Goal: Information Seeking & Learning: Learn about a topic

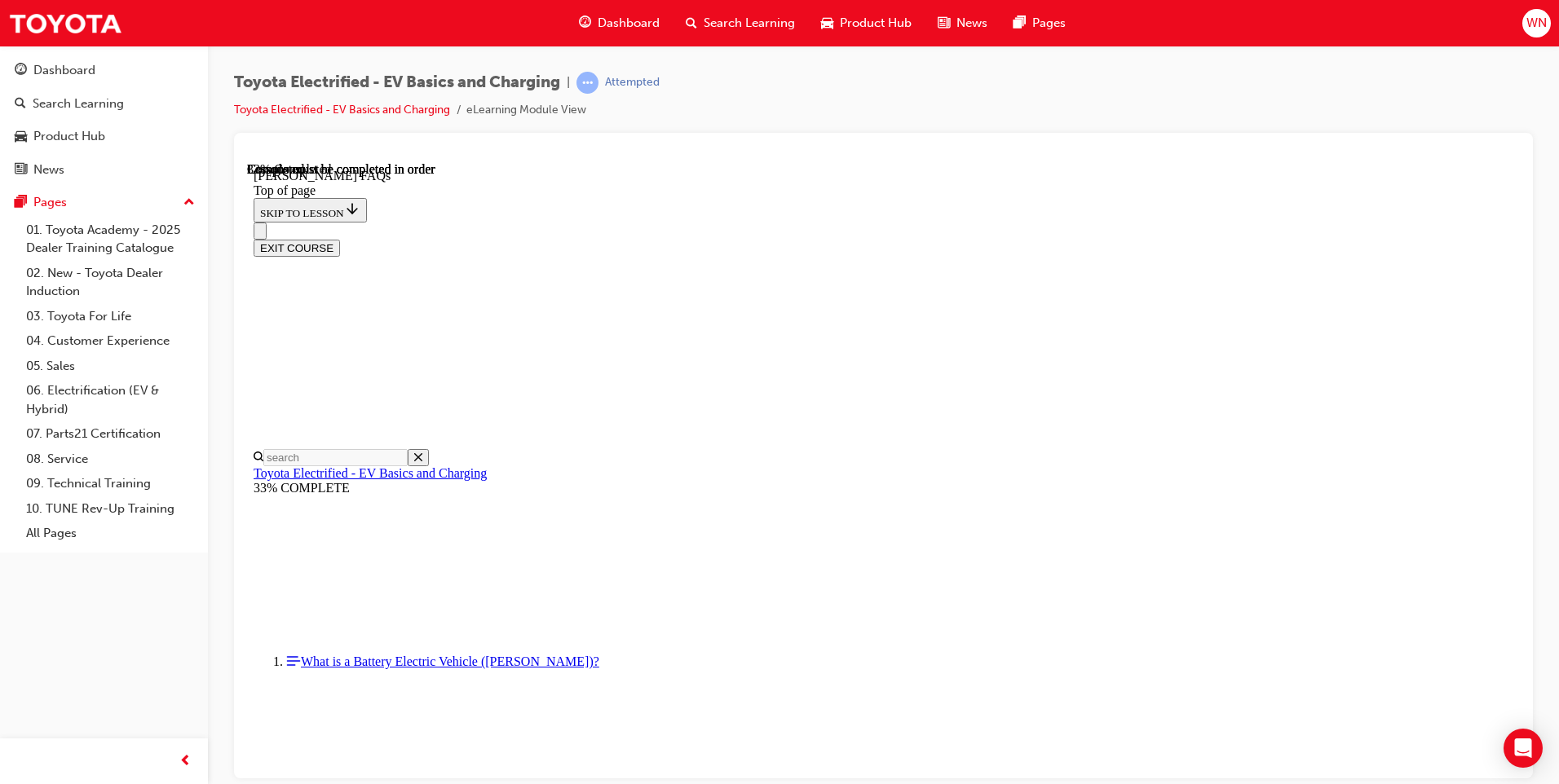
scroll to position [1273, 0]
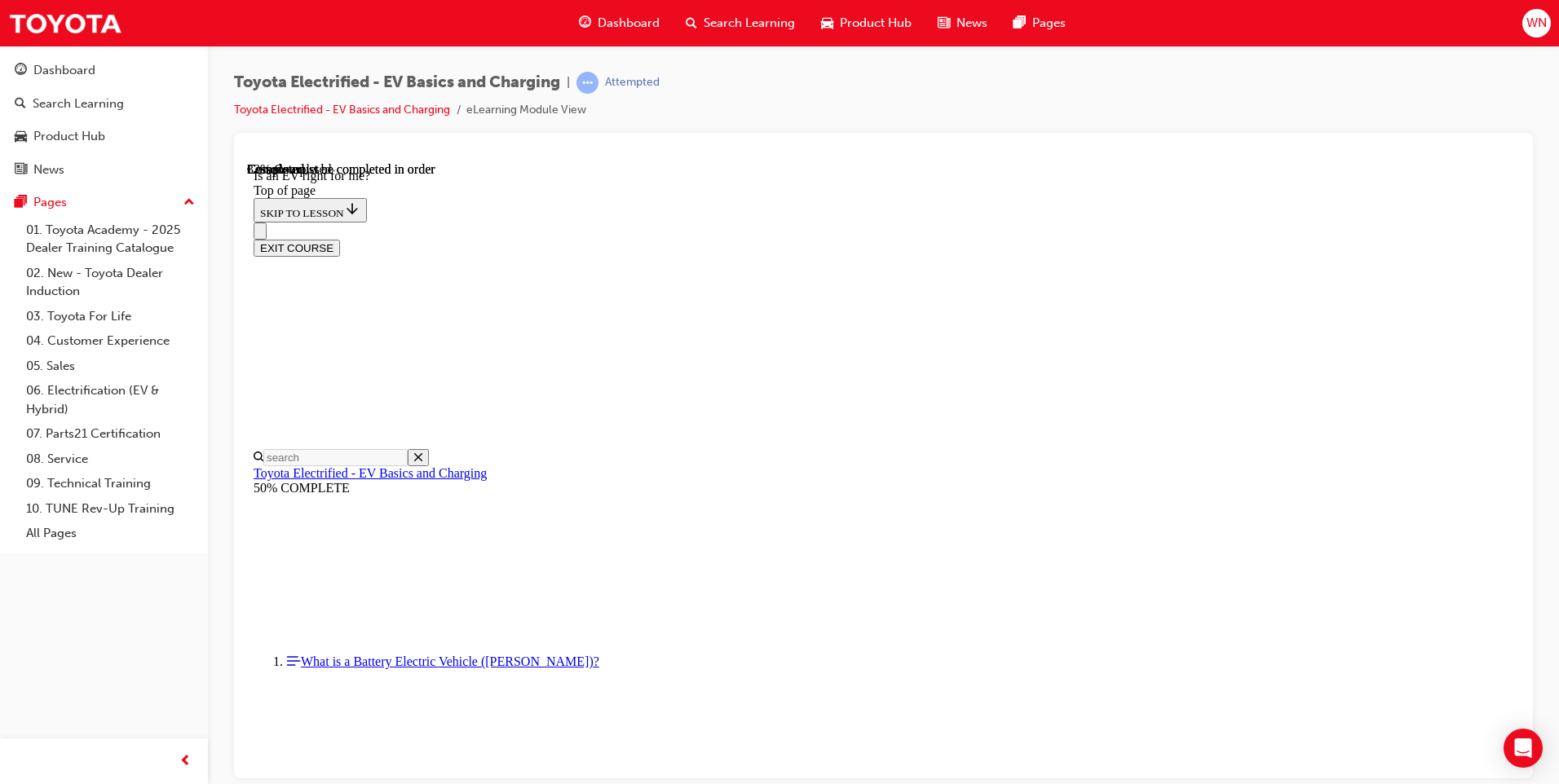
scroll to position [866, 0]
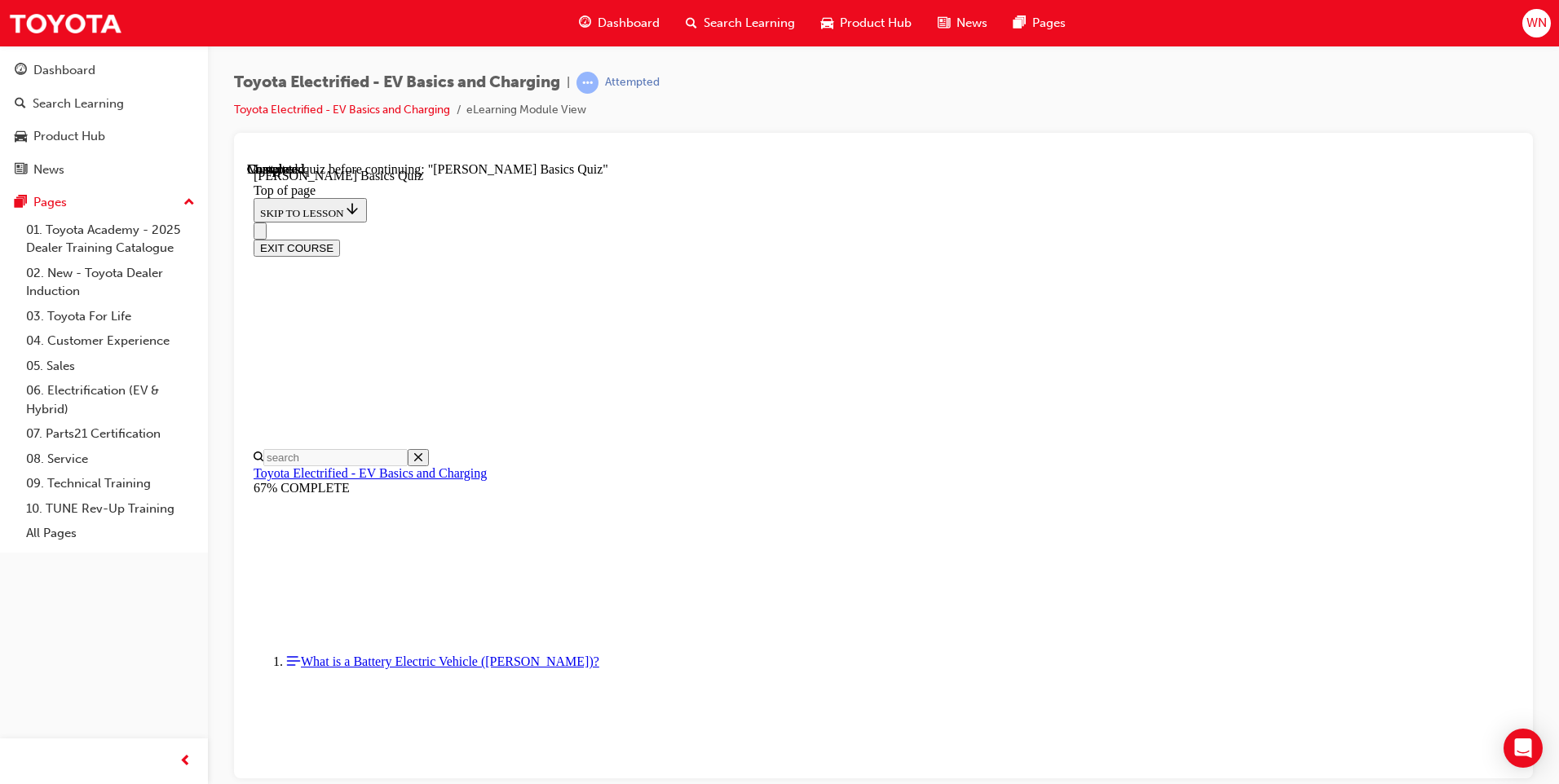
scroll to position [118, 0]
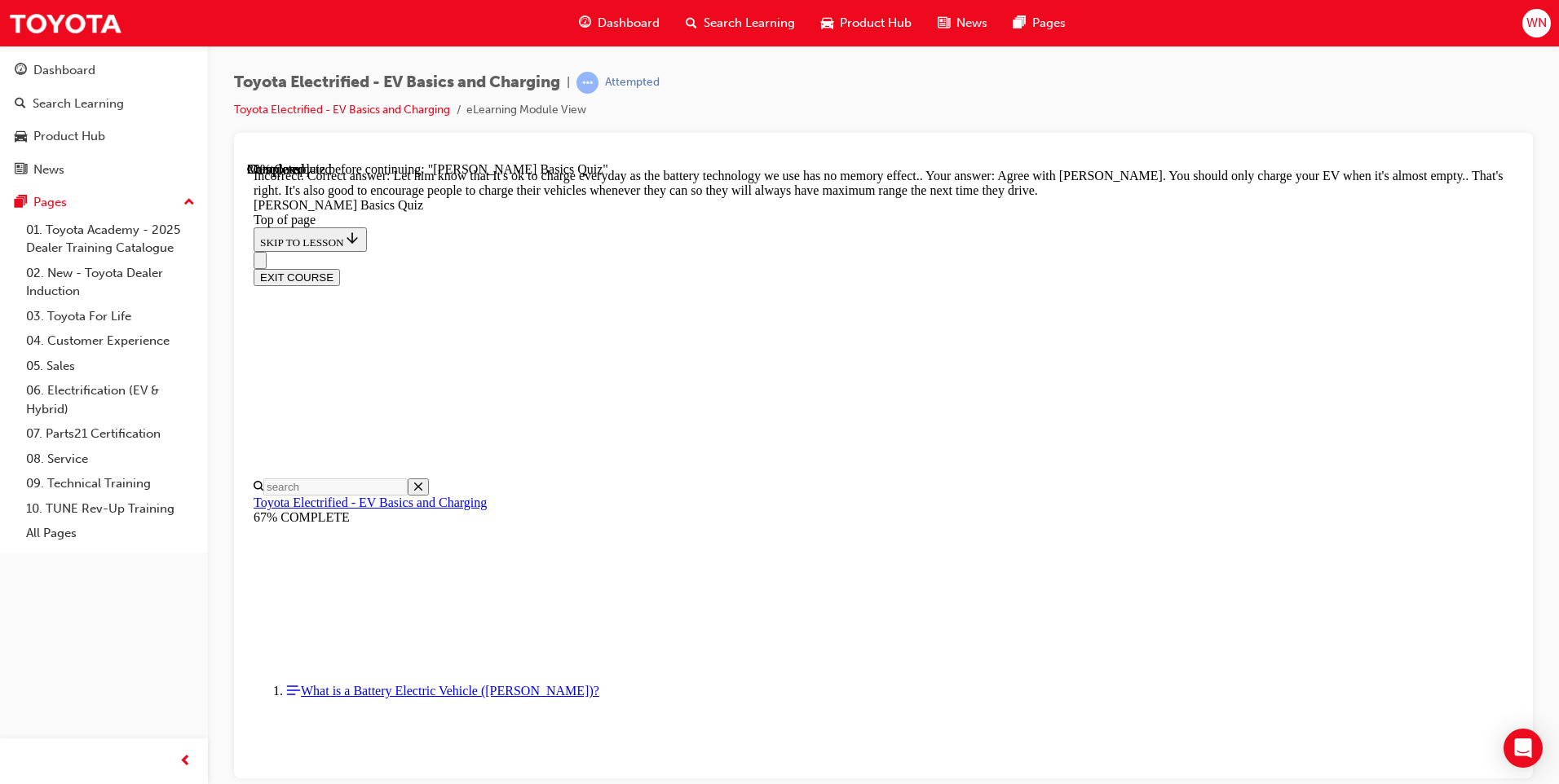
scroll to position [288, 0]
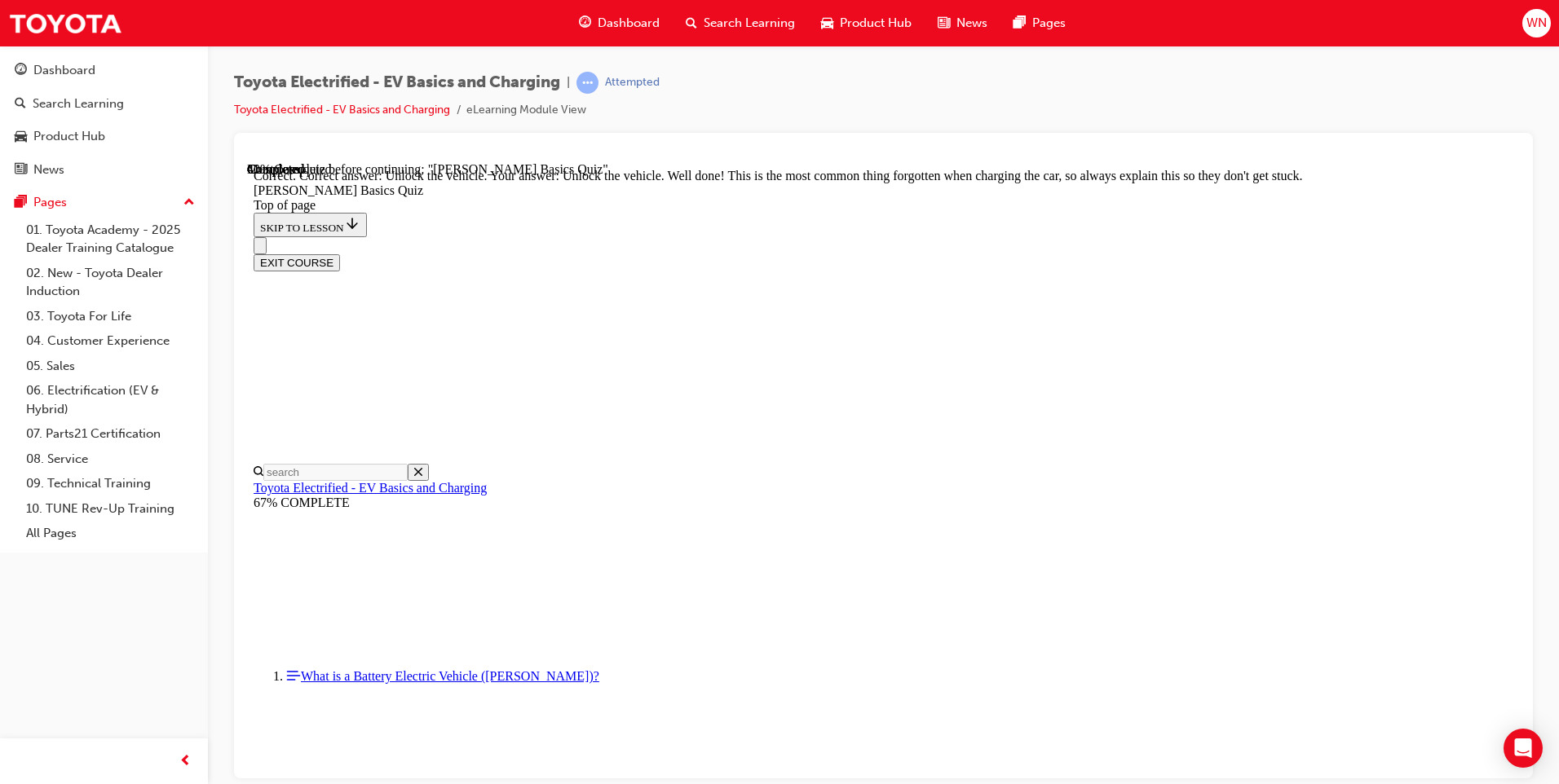
scroll to position [514, 0]
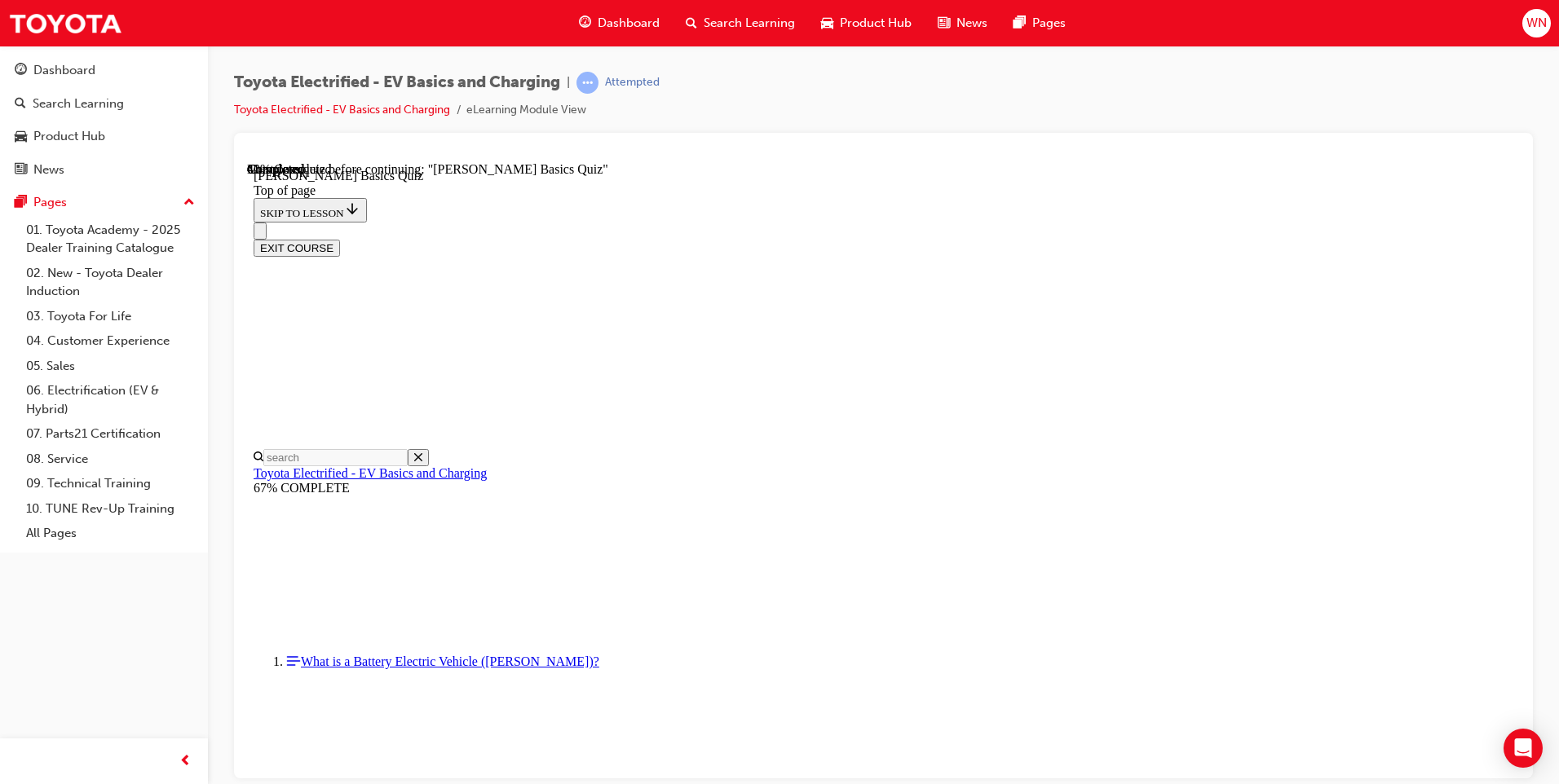
scroll to position [50, 0]
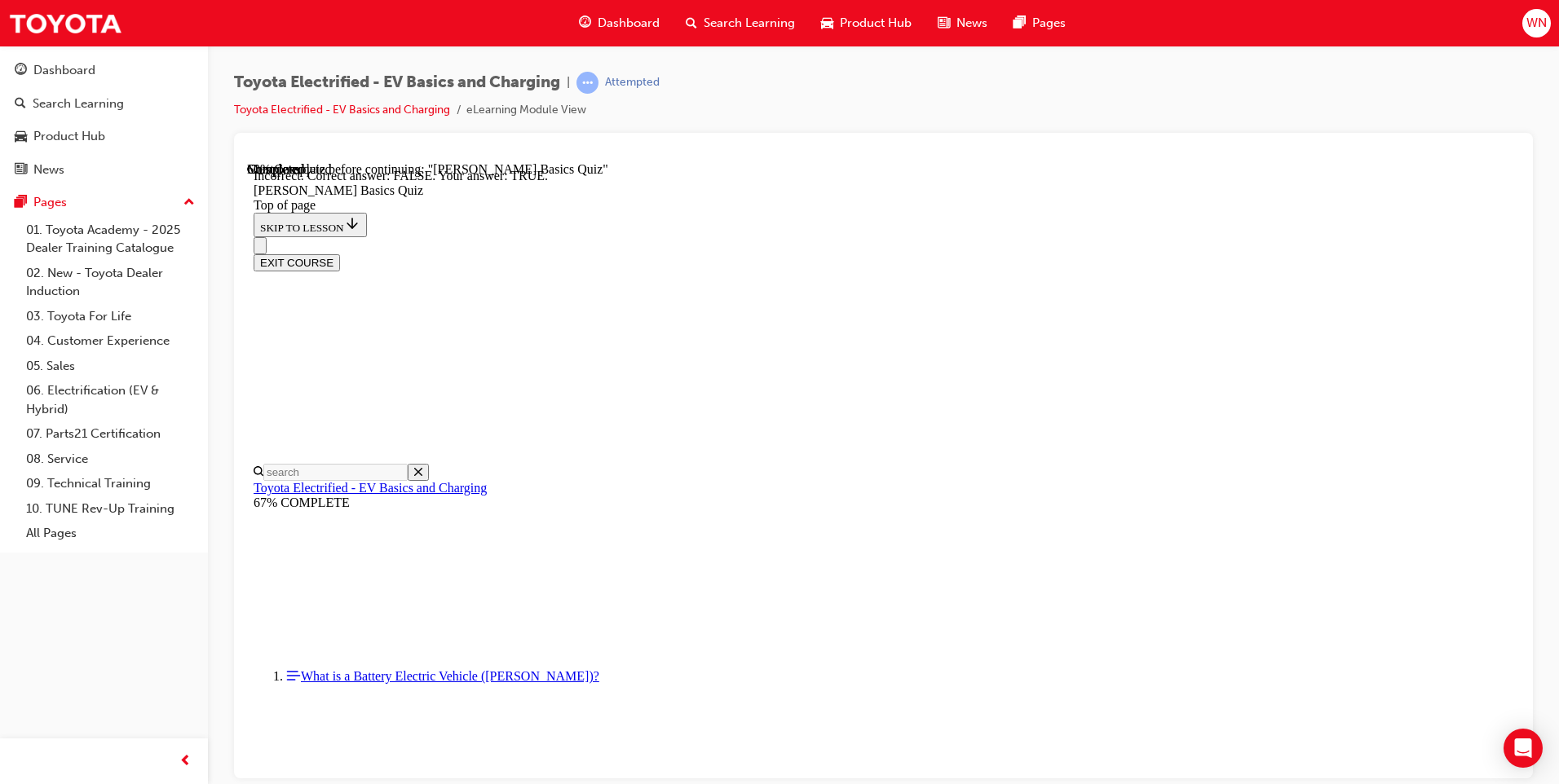
scroll to position [137, 0]
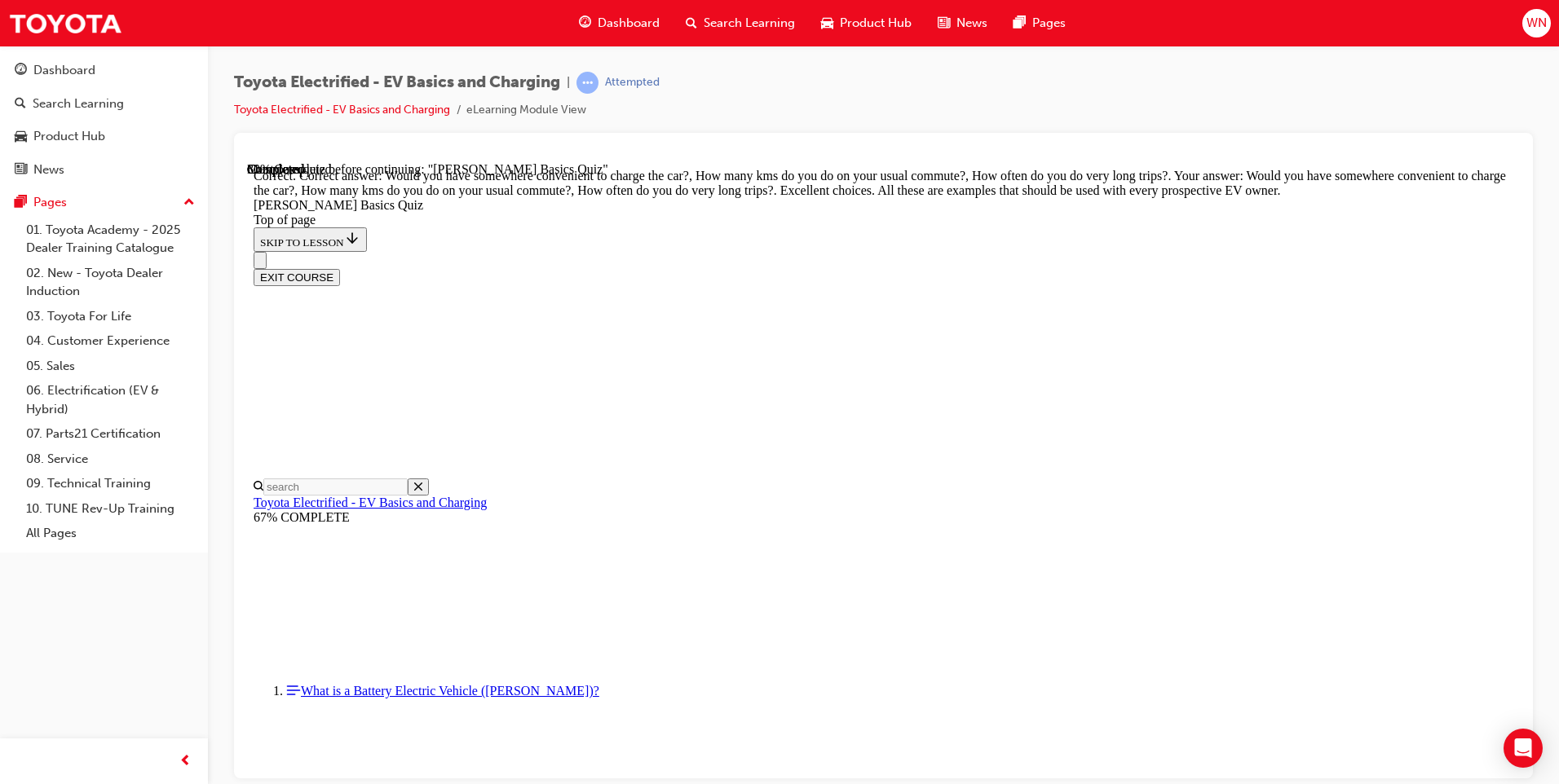
scroll to position [368, 0]
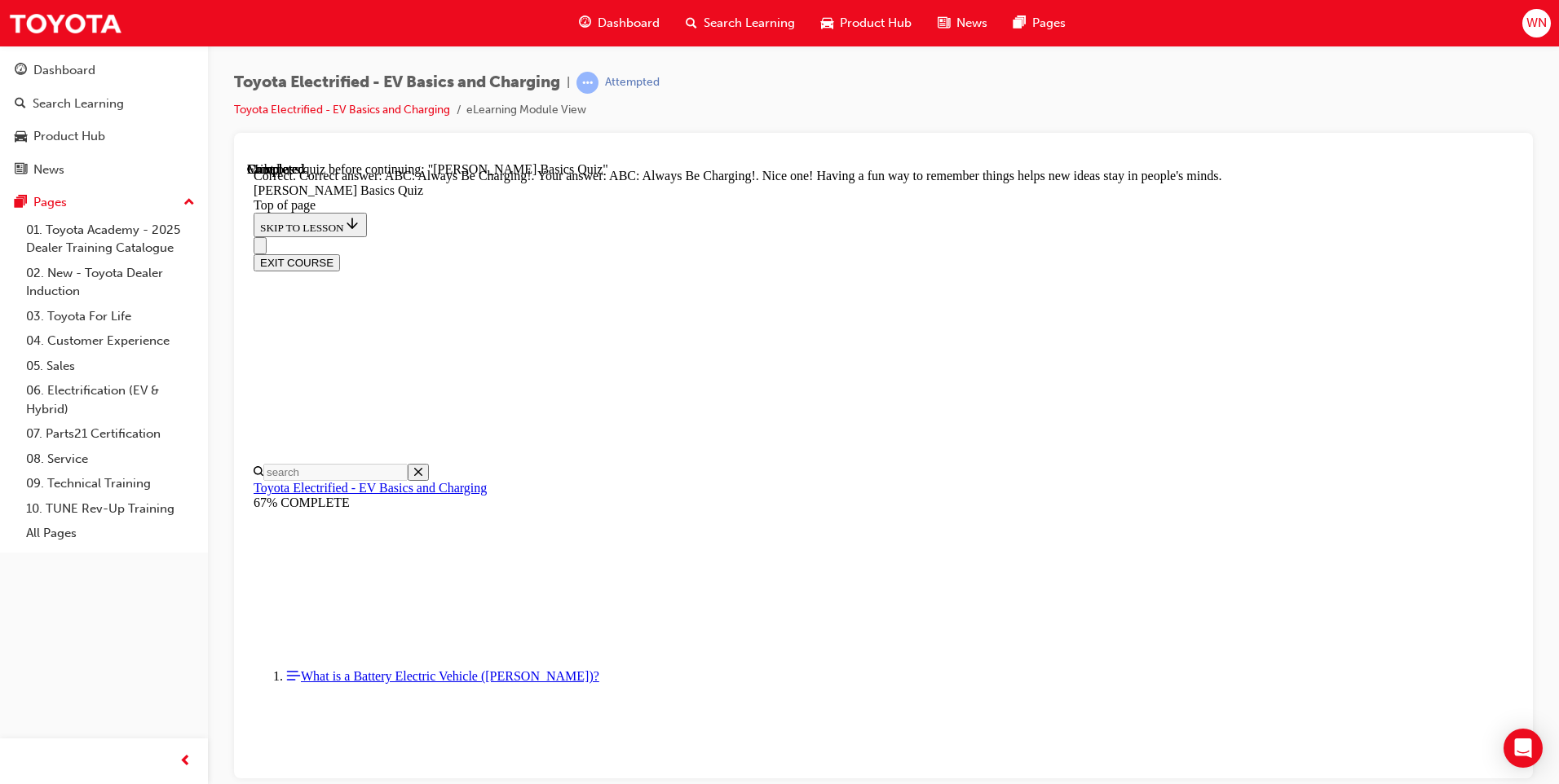
scroll to position [303, 0]
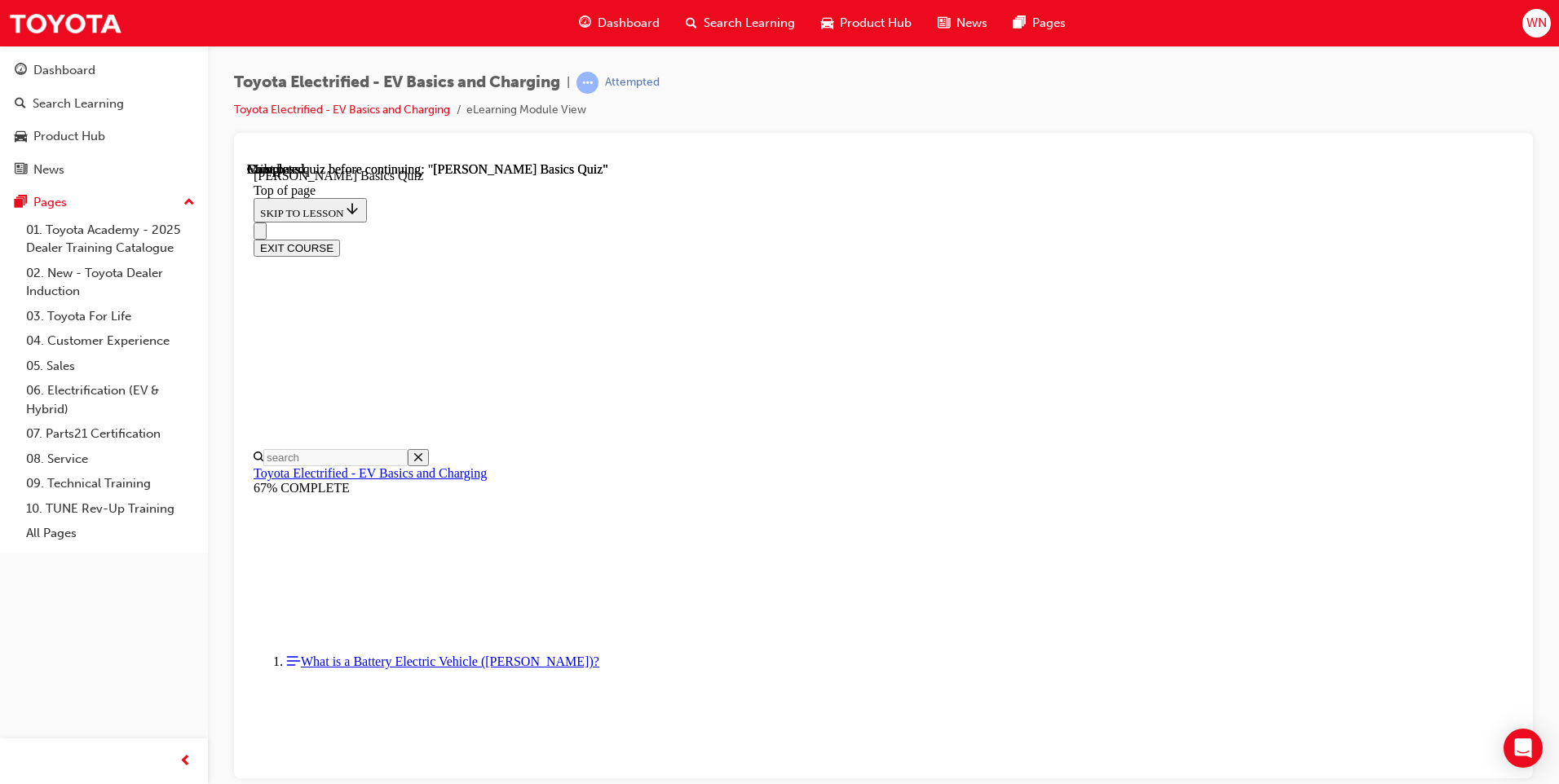
scroll to position [266, 0]
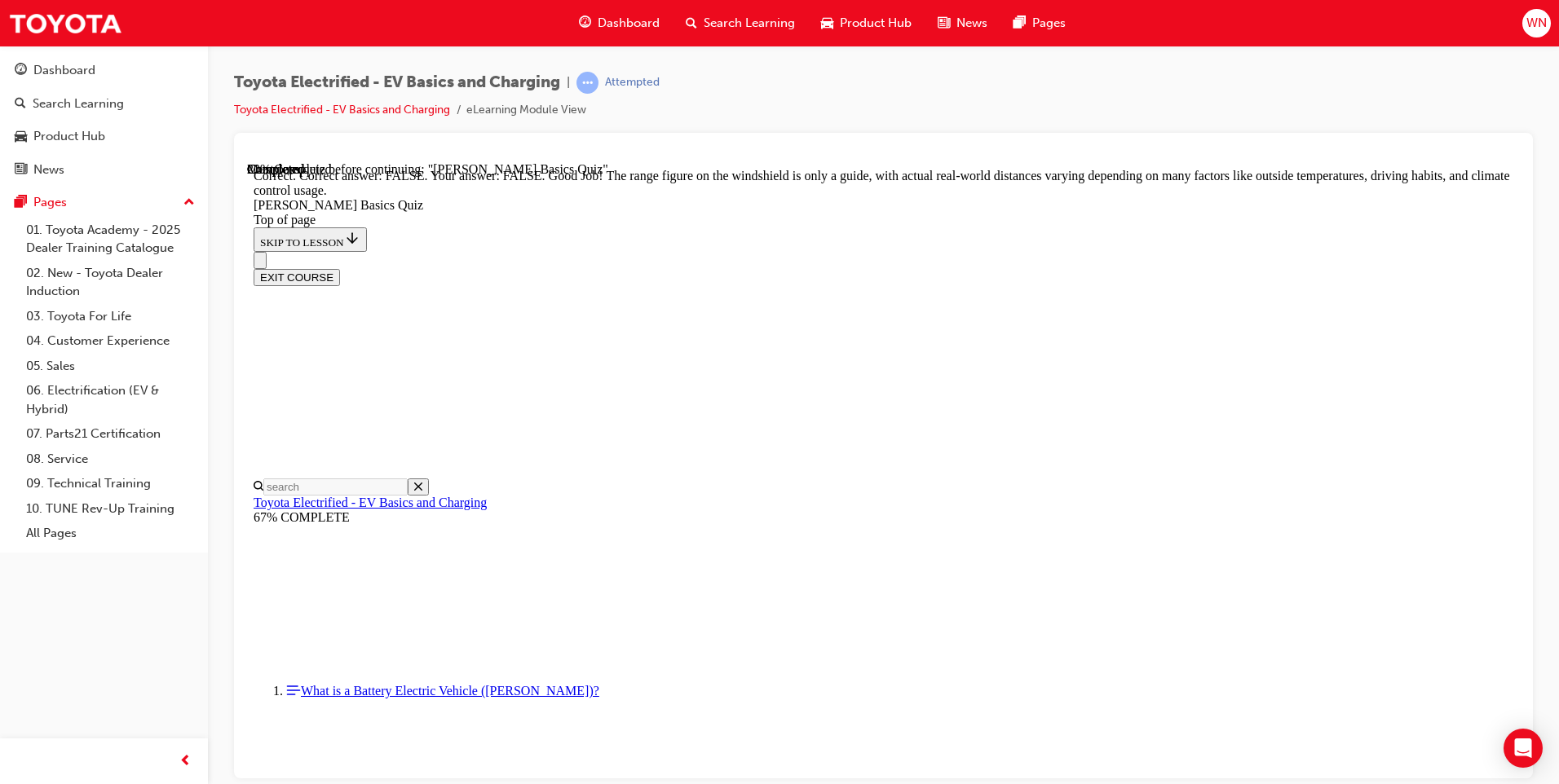
scroll to position [256, 0]
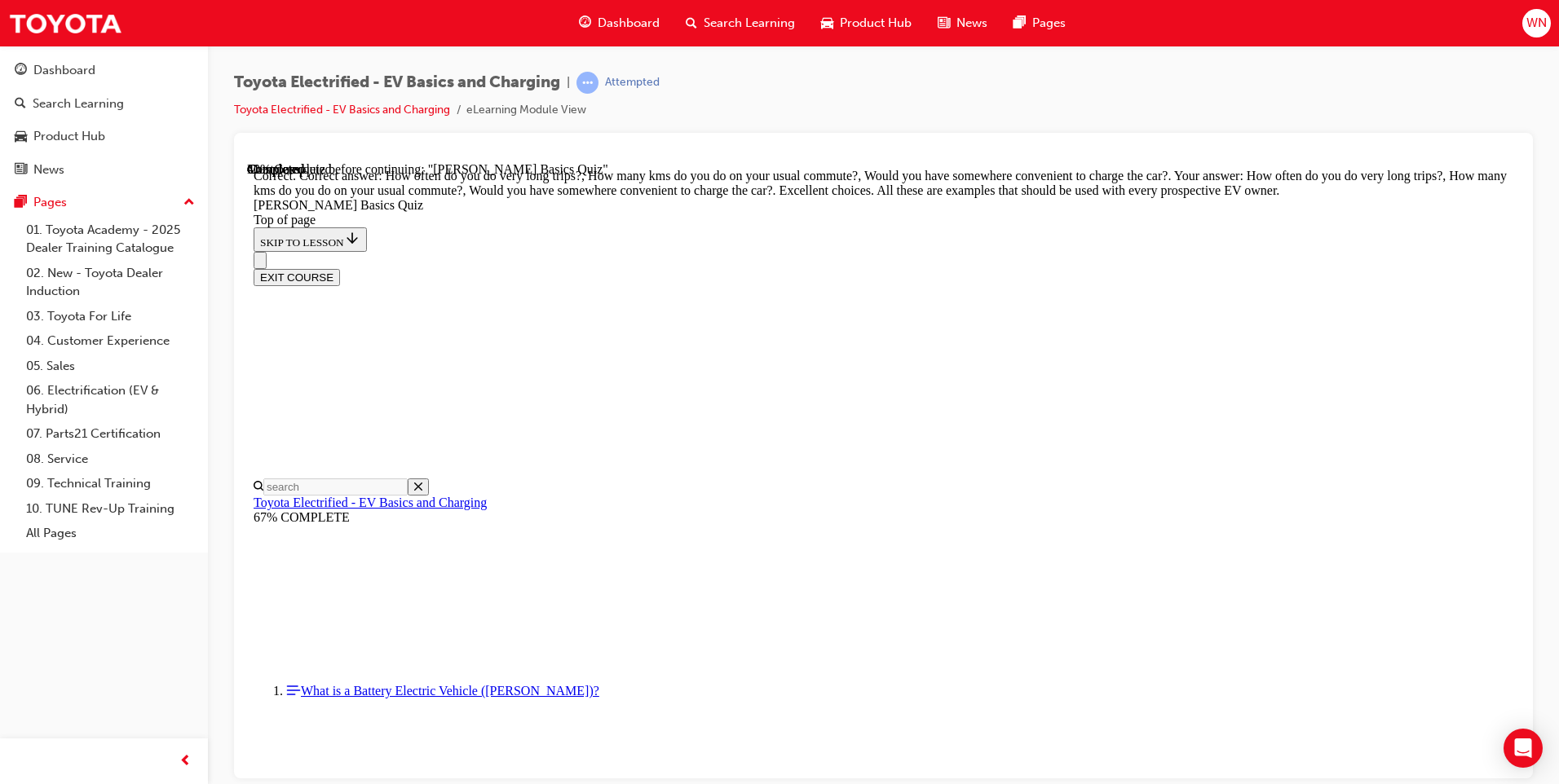
scroll to position [368, 0]
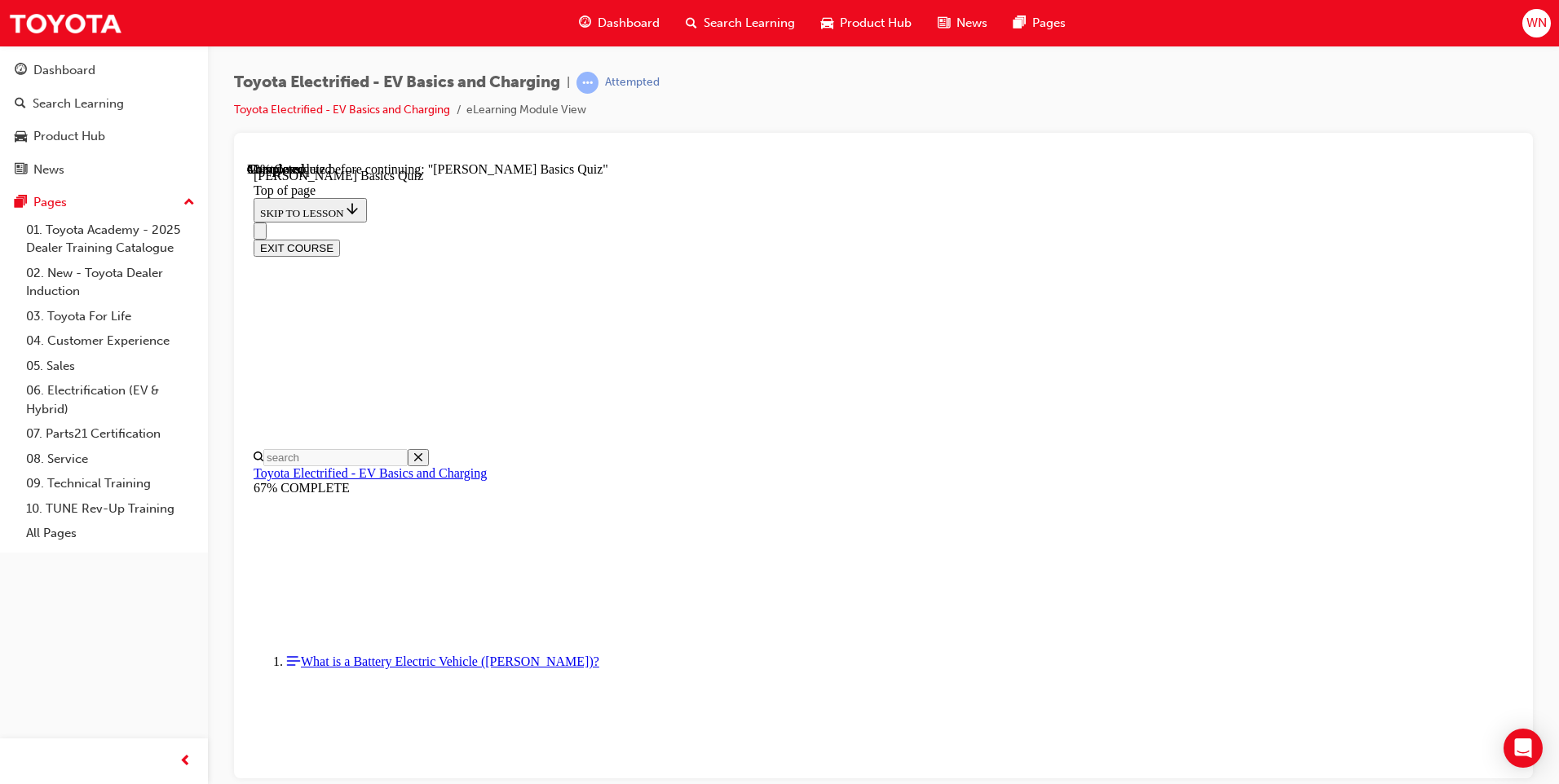
scroll to position [50, 0]
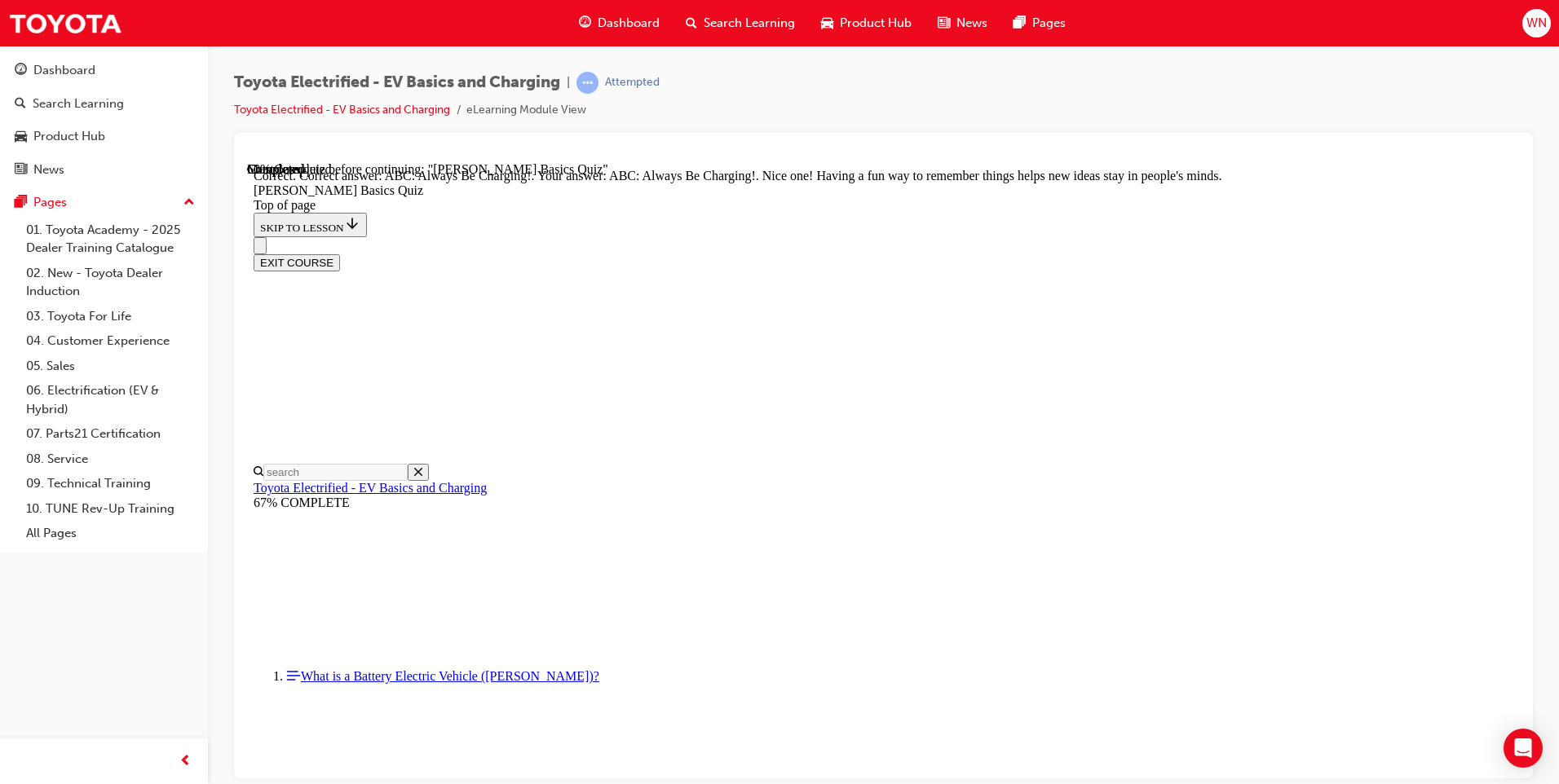
scroll to position [303, 0]
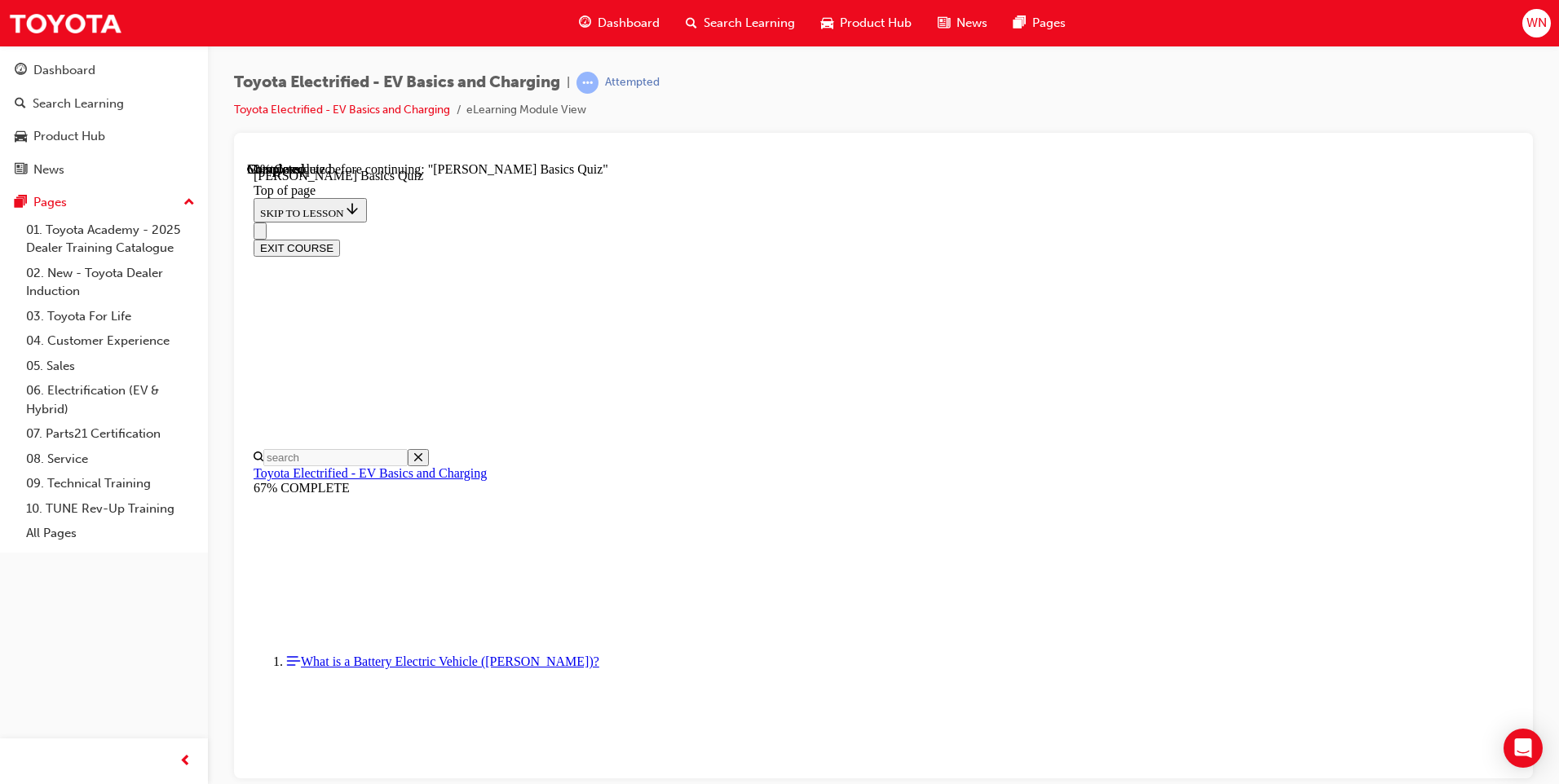
scroll to position [295, 0]
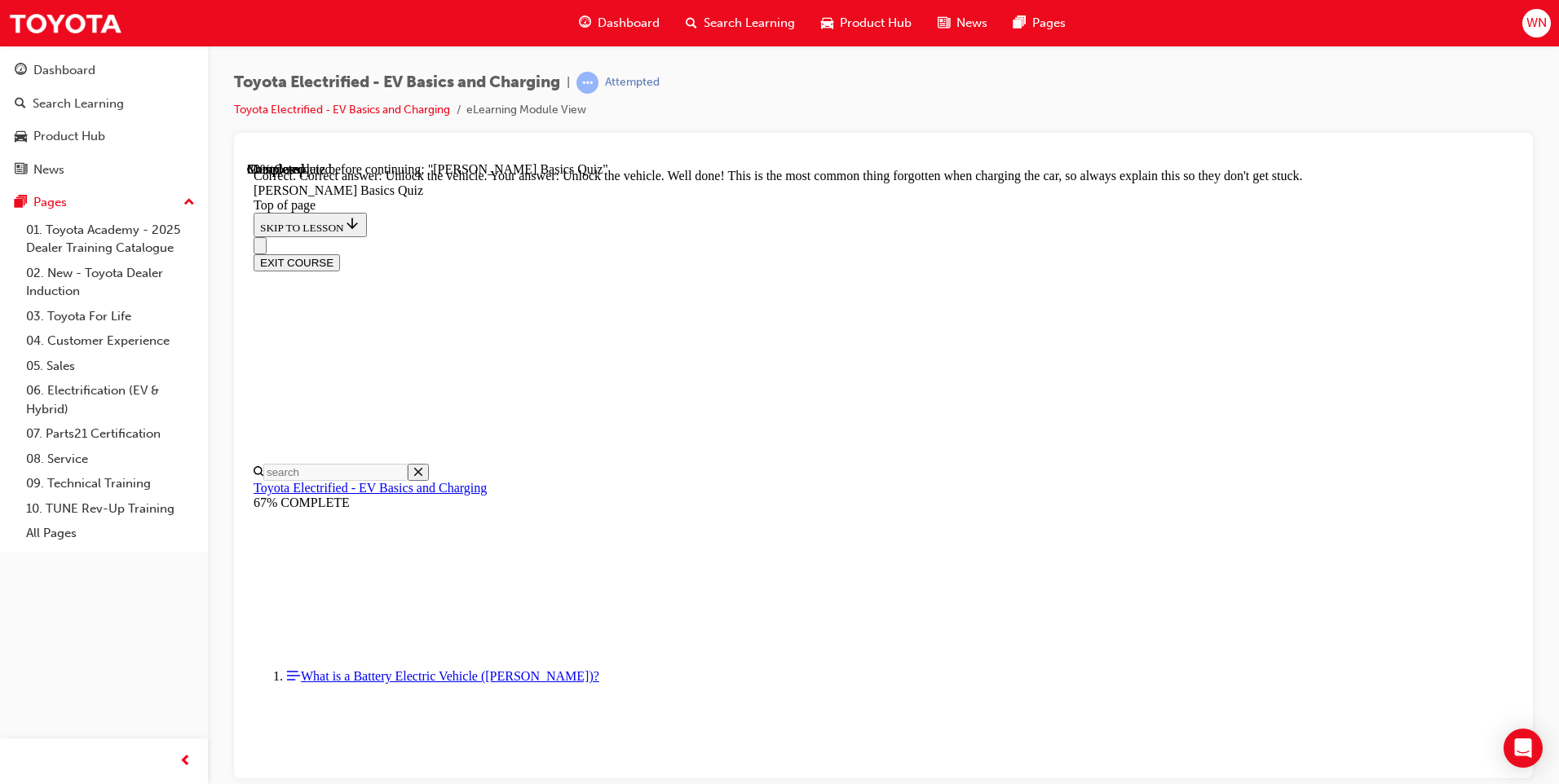
scroll to position [514, 0]
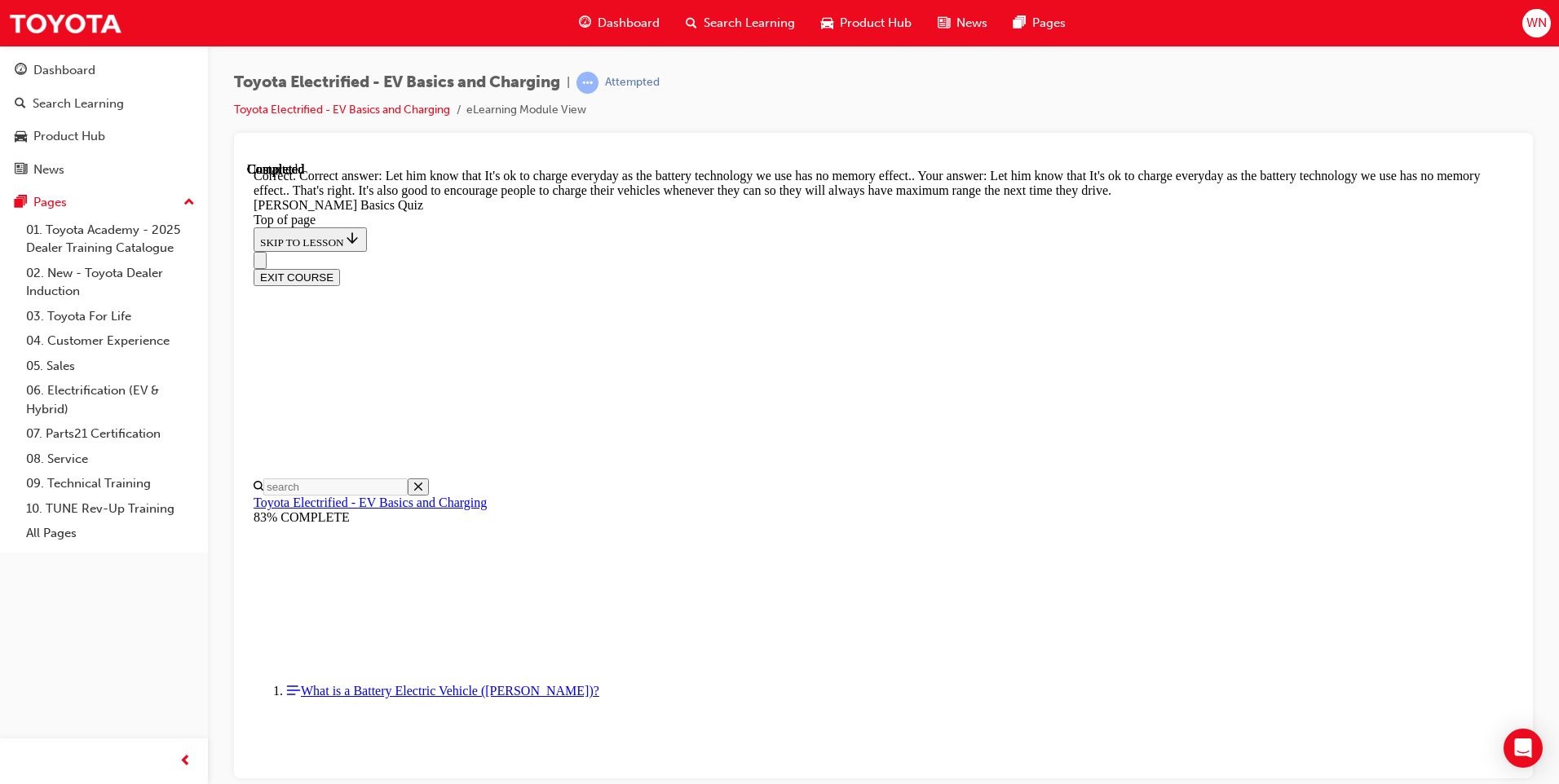
scroll to position [288, 0]
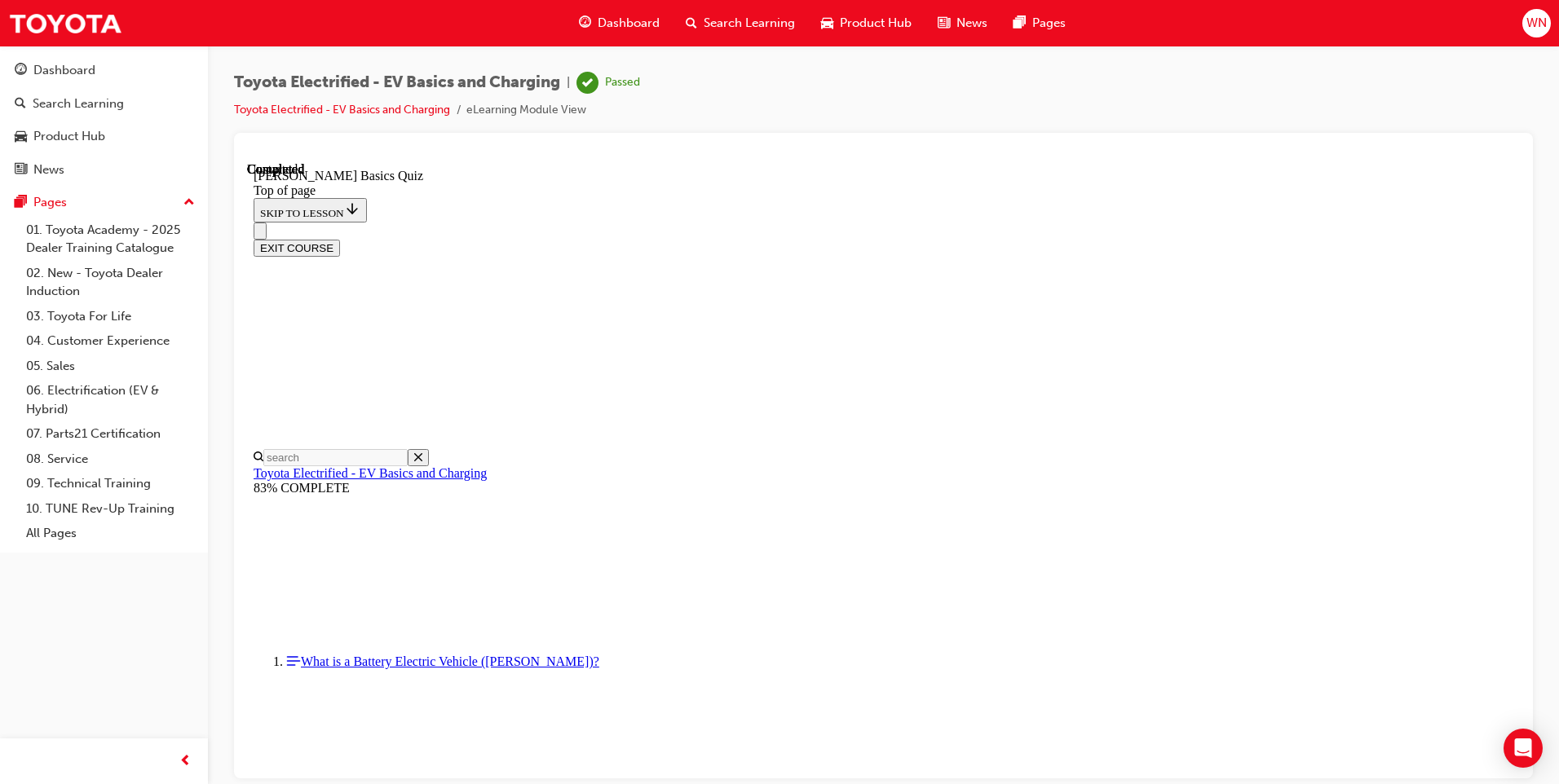
scroll to position [266, 0]
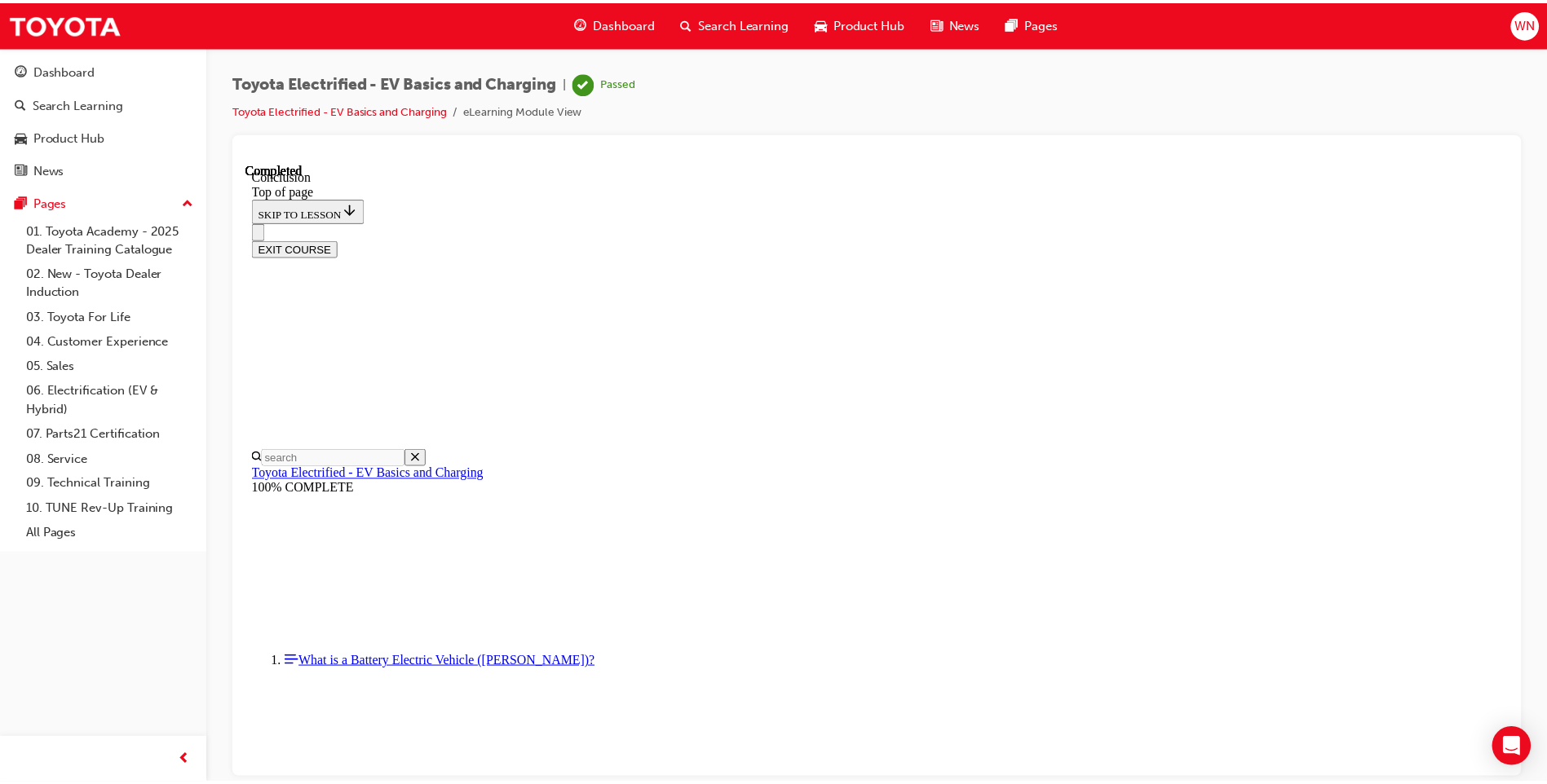
scroll to position [600, 0]
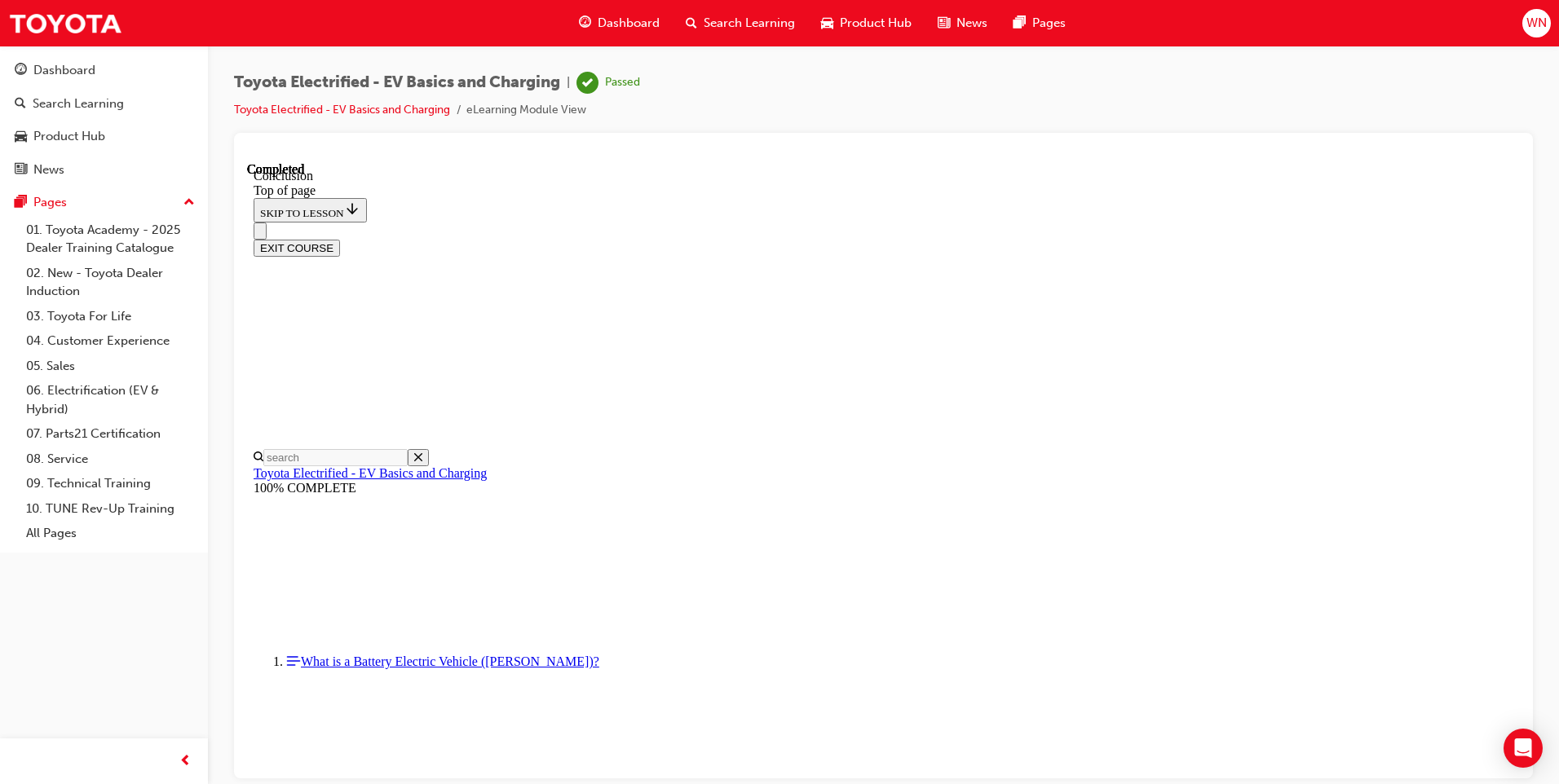
click at [340, 239] on button "EXIT COURSE" at bounding box center [297, 247] width 86 height 17
click at [84, 86] on button "Dashboard Search Learning Product Hub News Pages" at bounding box center [104, 119] width 195 height 135
click at [82, 78] on div "Dashboard" at bounding box center [64, 71] width 62 height 18
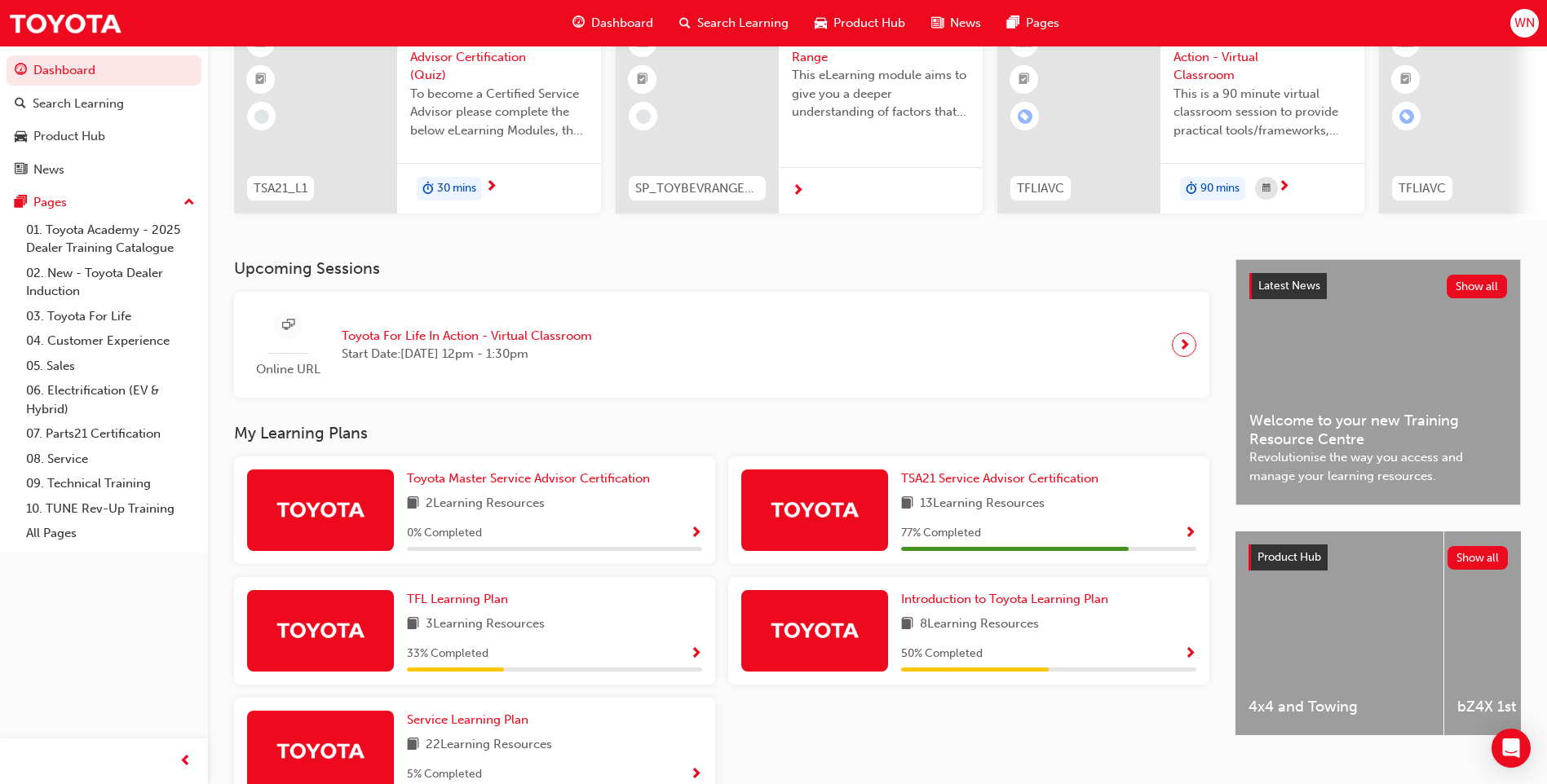
scroll to position [163, 0]
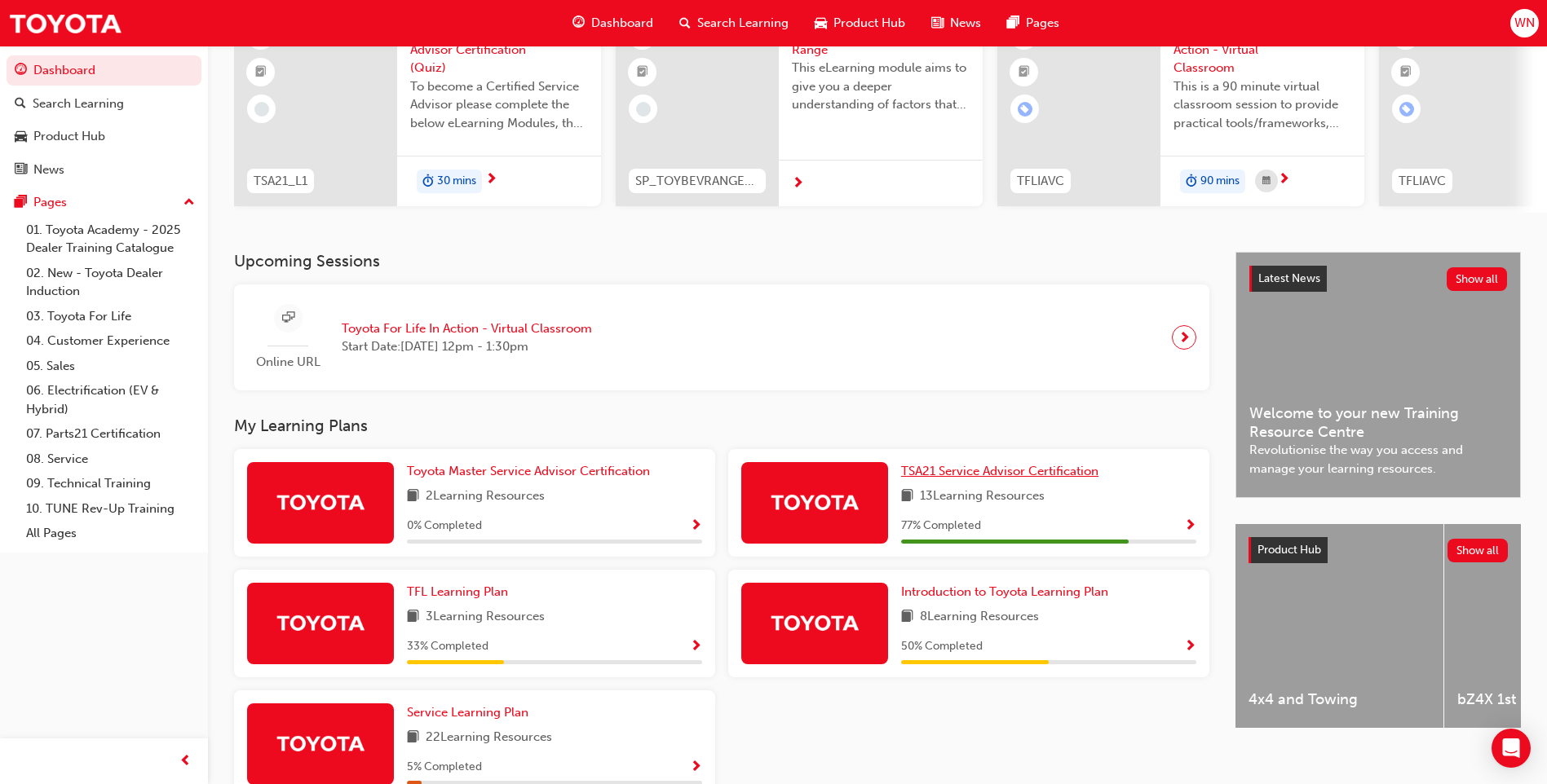
click at [955, 478] on span "TSA21 Service Advisor Certification" at bounding box center [999, 471] width 197 height 15
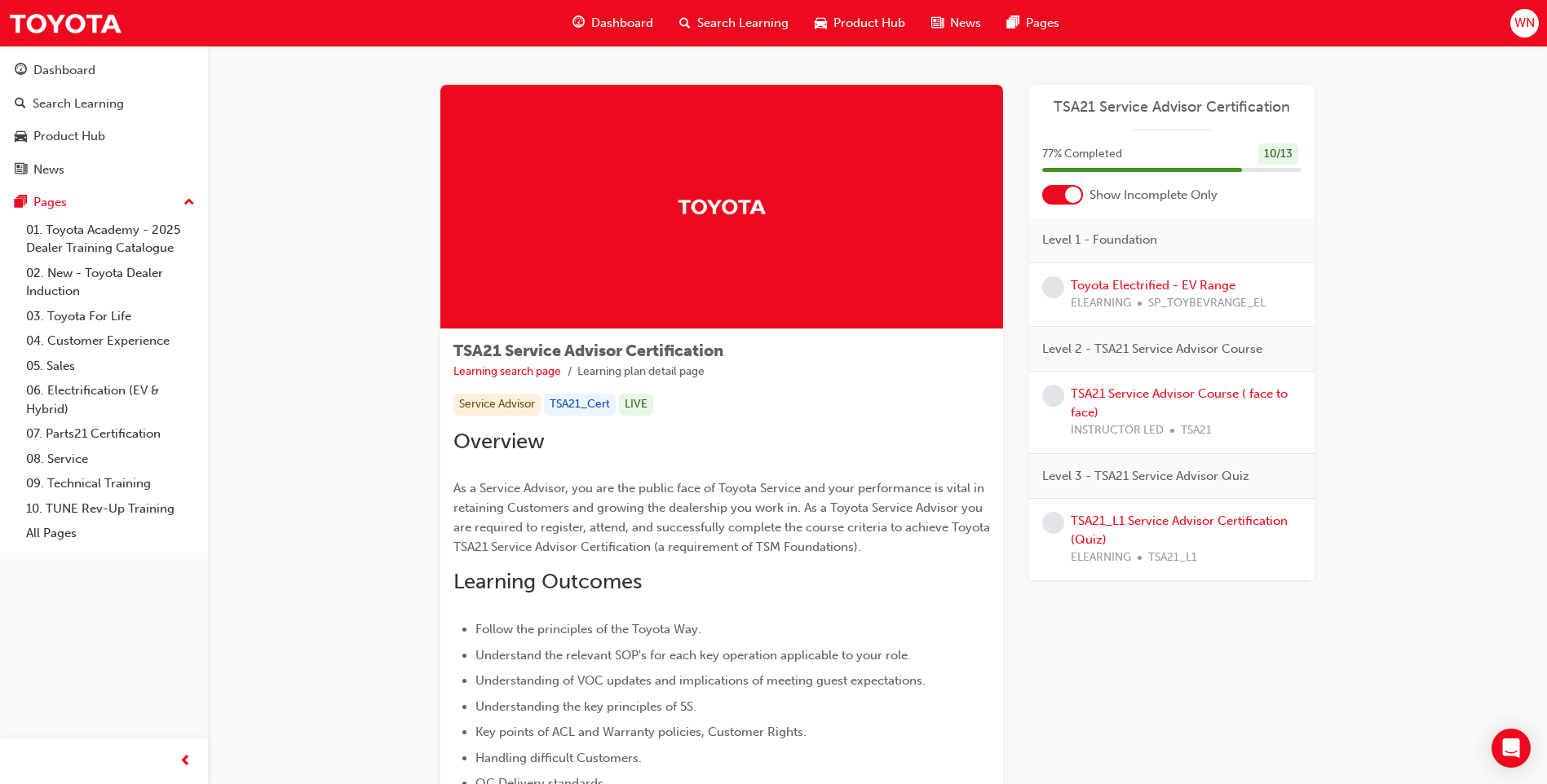
click at [1053, 195] on div at bounding box center [1062, 195] width 40 height 19
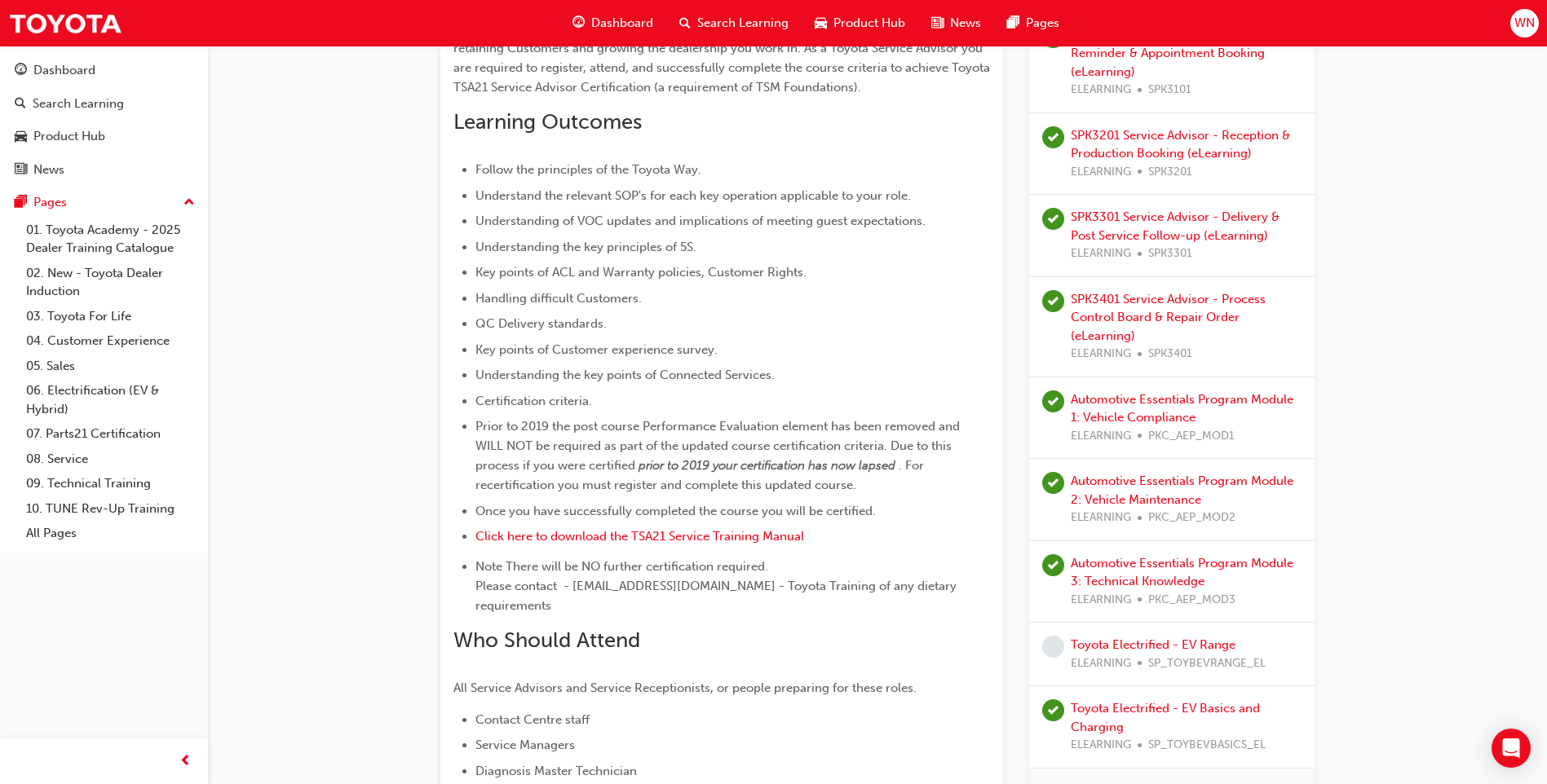
scroll to position [571, 0]
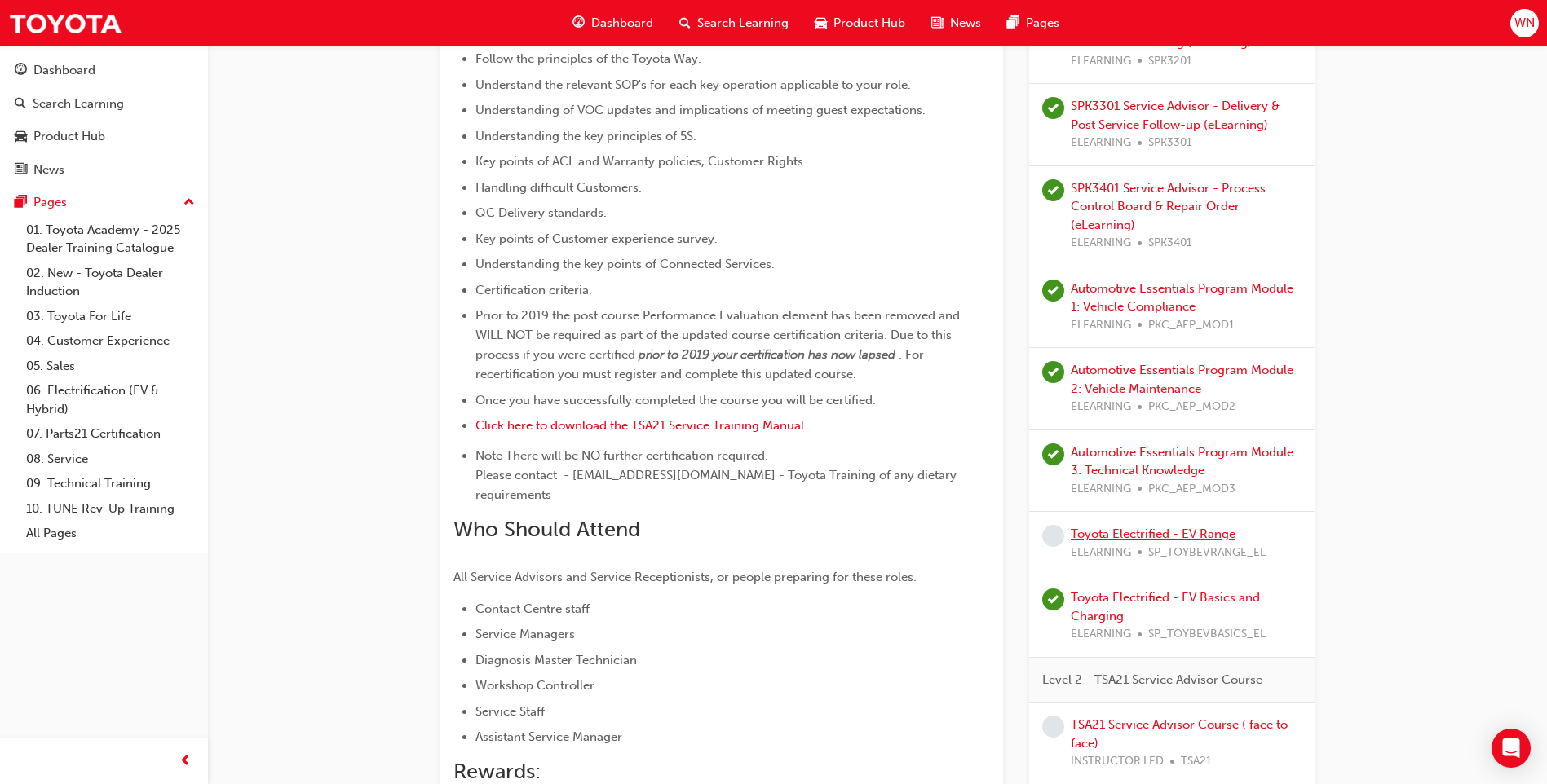
click at [1129, 527] on link "Toyota Electrified - EV Range" at bounding box center [1152, 534] width 164 height 15
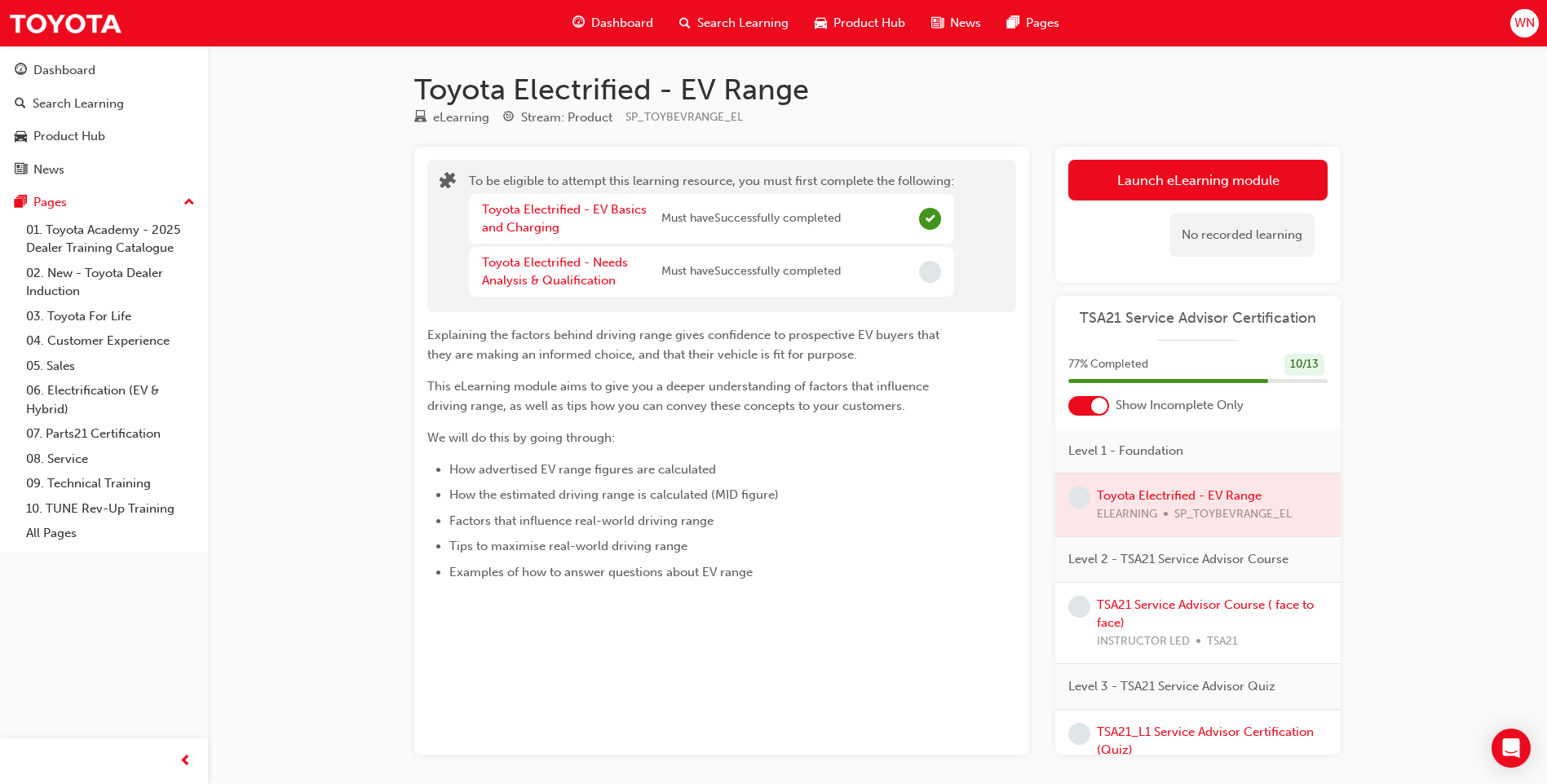
click at [752, 274] on span "Must have Successfully completed" at bounding box center [750, 272] width 179 height 18
click at [532, 266] on link "Toyota Electrified - Needs Analysis & Qualification" at bounding box center [555, 272] width 146 height 33
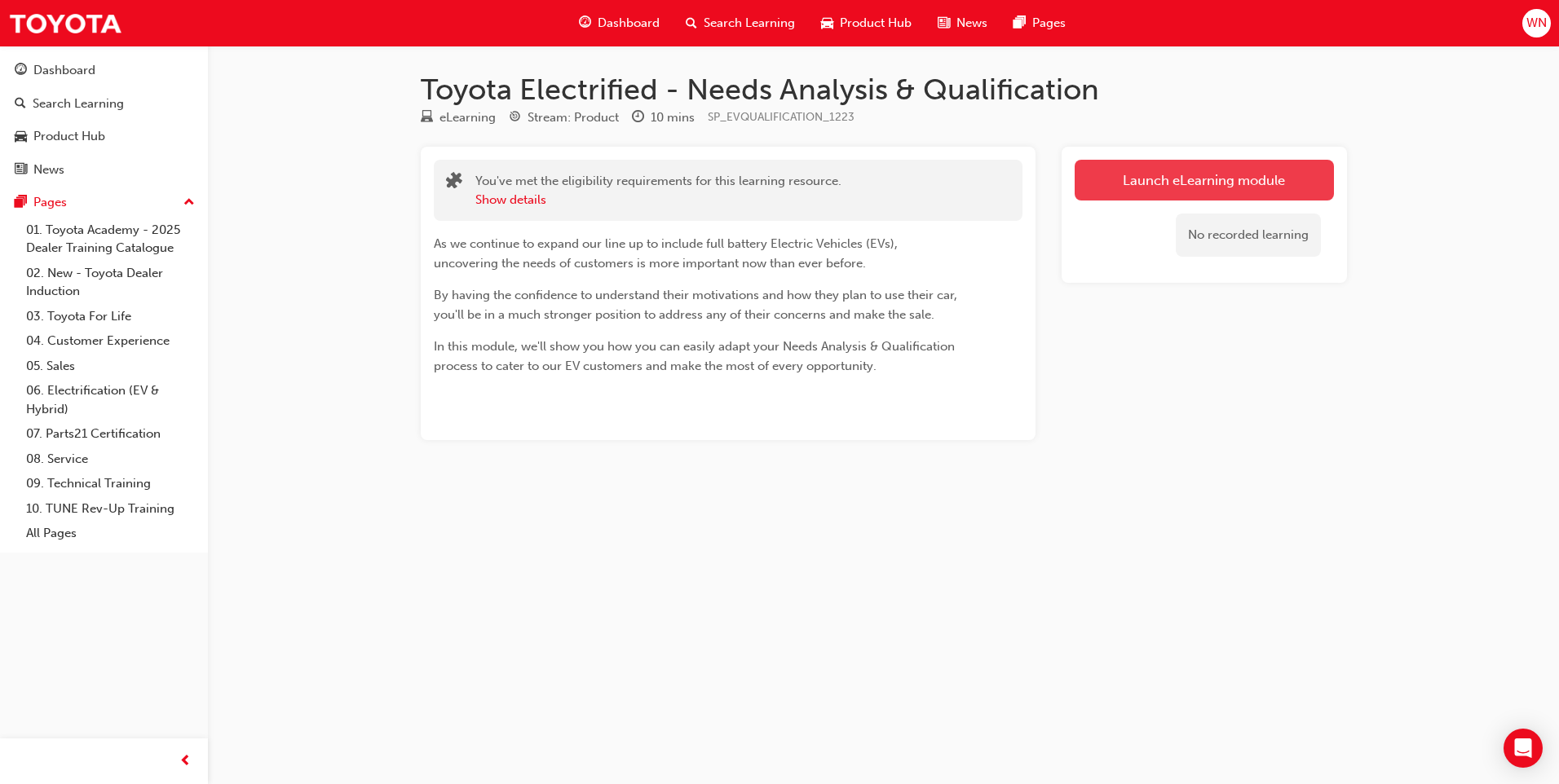
click at [1200, 173] on link "Launch eLearning module" at bounding box center [1205, 180] width 259 height 40
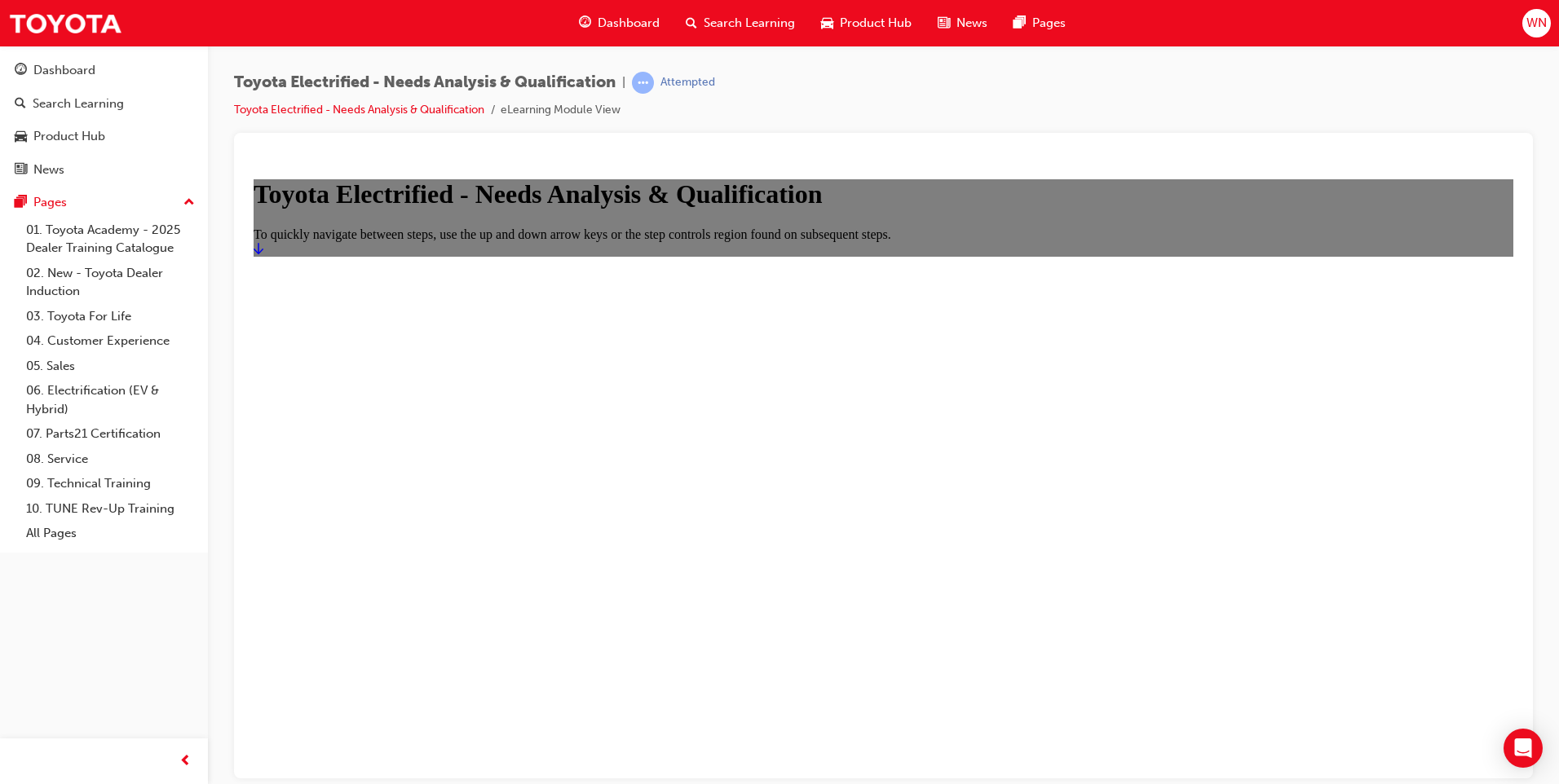
click at [264, 253] on icon "Start" at bounding box center [258, 248] width 10 height 11
